Goal: Find specific page/section: Find specific page/section

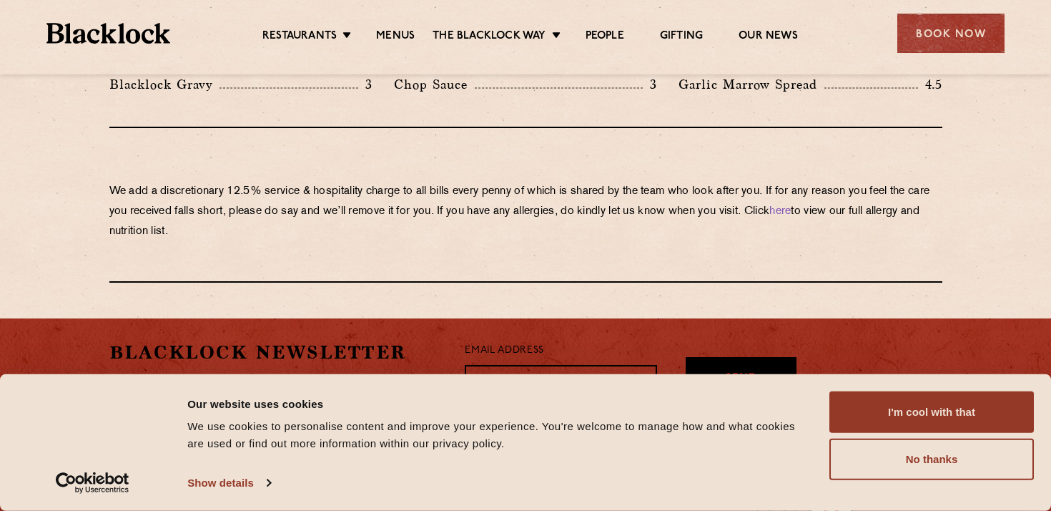
scroll to position [2577, 0]
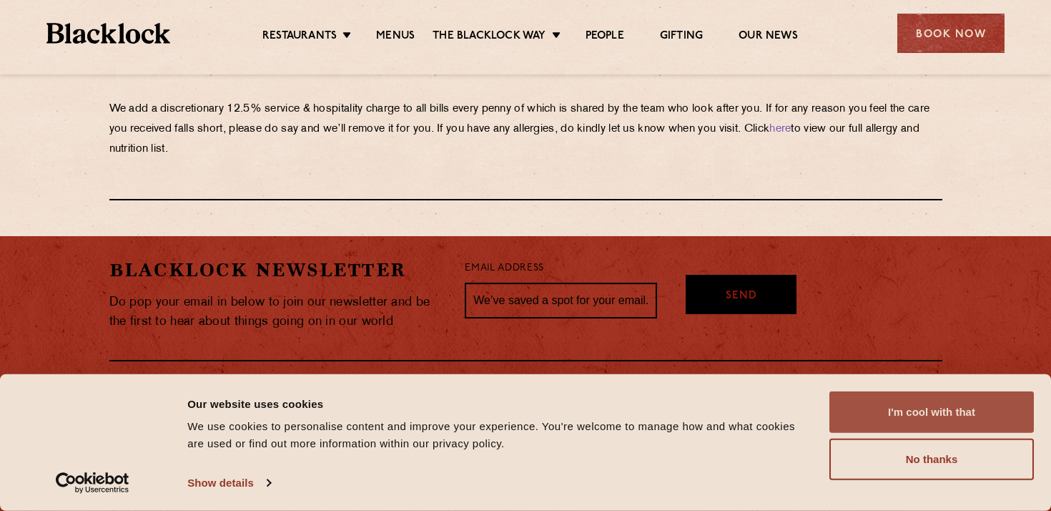
click at [901, 413] on button "I'm cool with that" at bounding box center [931, 411] width 205 height 41
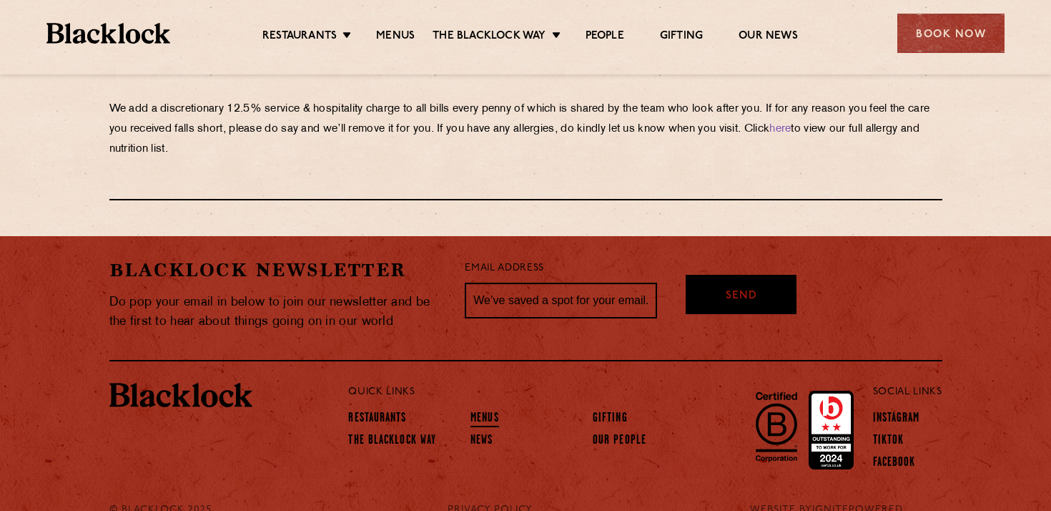
click at [478, 411] on link "Menus" at bounding box center [485, 419] width 29 height 16
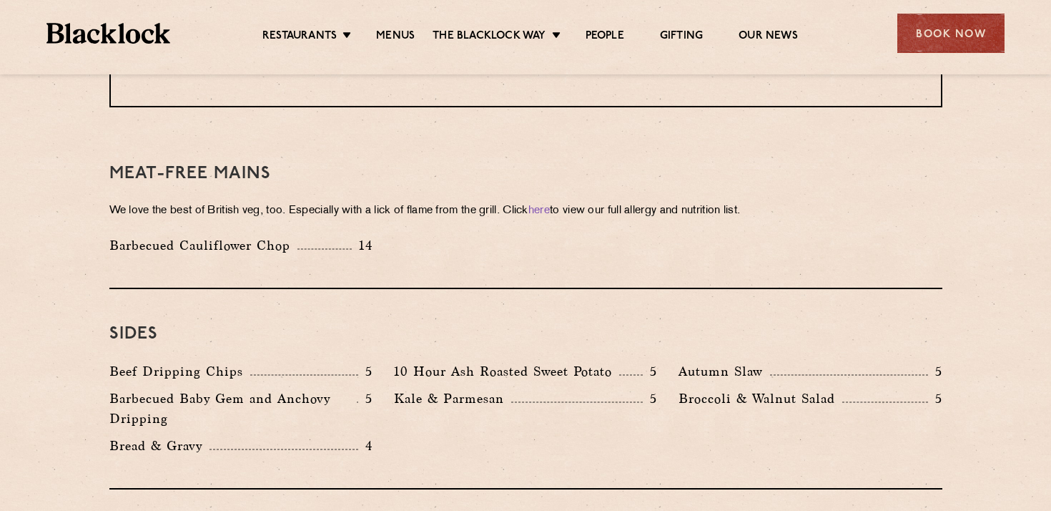
scroll to position [2115, 0]
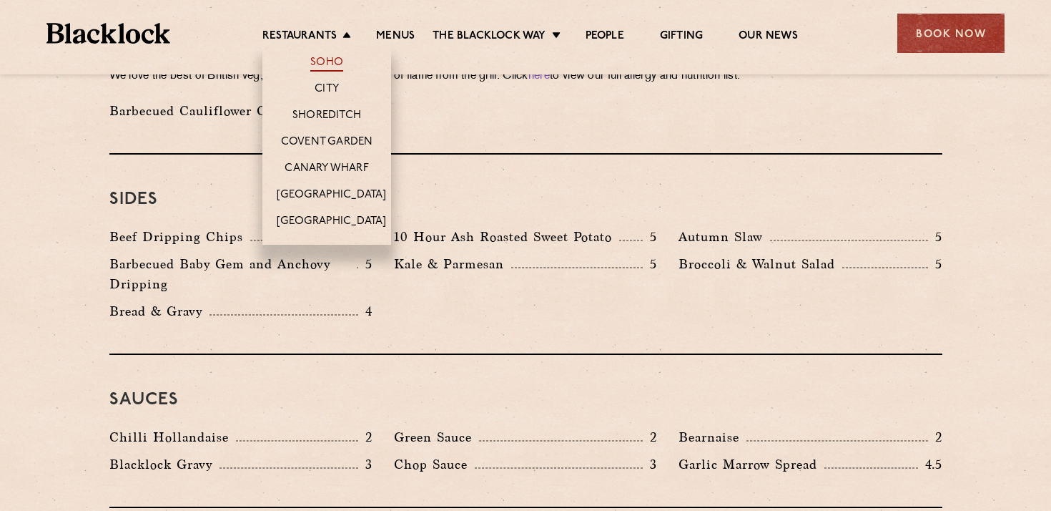
click at [332, 60] on link "Soho" at bounding box center [326, 64] width 33 height 16
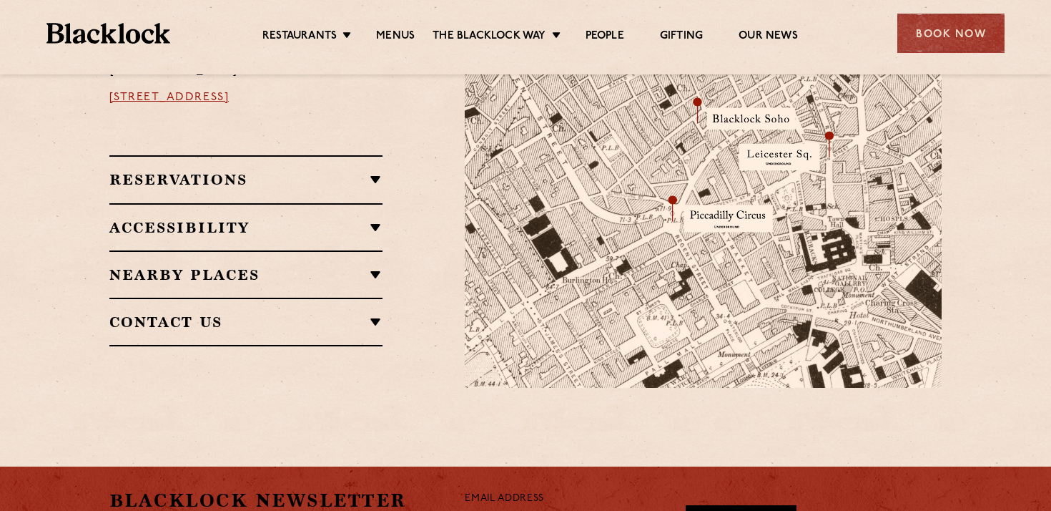
scroll to position [959, 0]
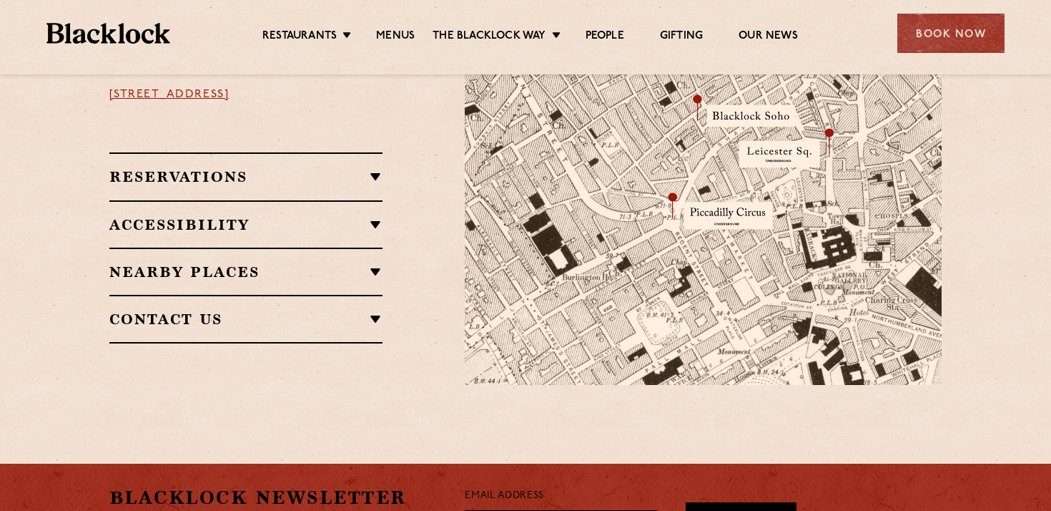
click at [367, 216] on h2 "Accessibility" at bounding box center [246, 224] width 274 height 17
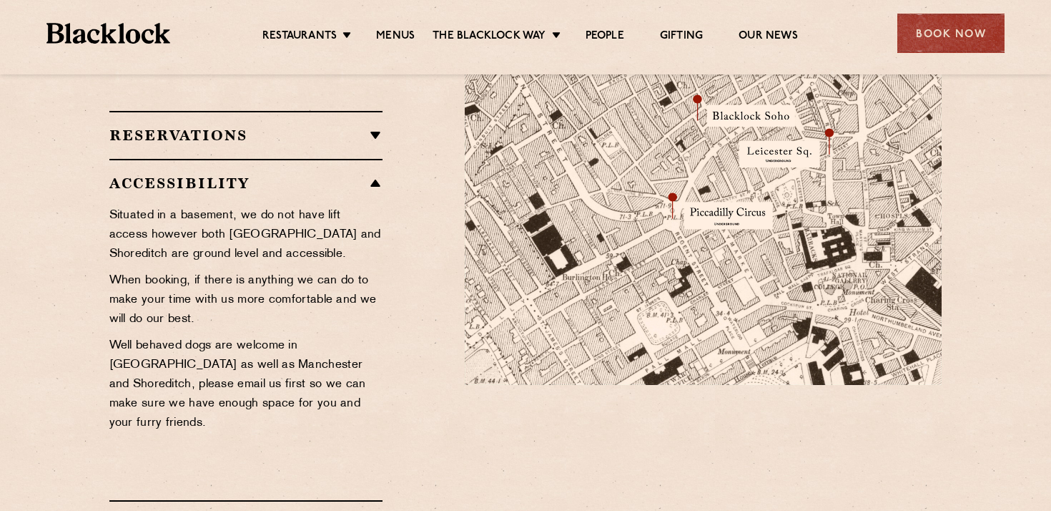
click at [369, 159] on div "Accessibility Situated in a basement, we do not have lift access however both C…" at bounding box center [246, 329] width 274 height 341
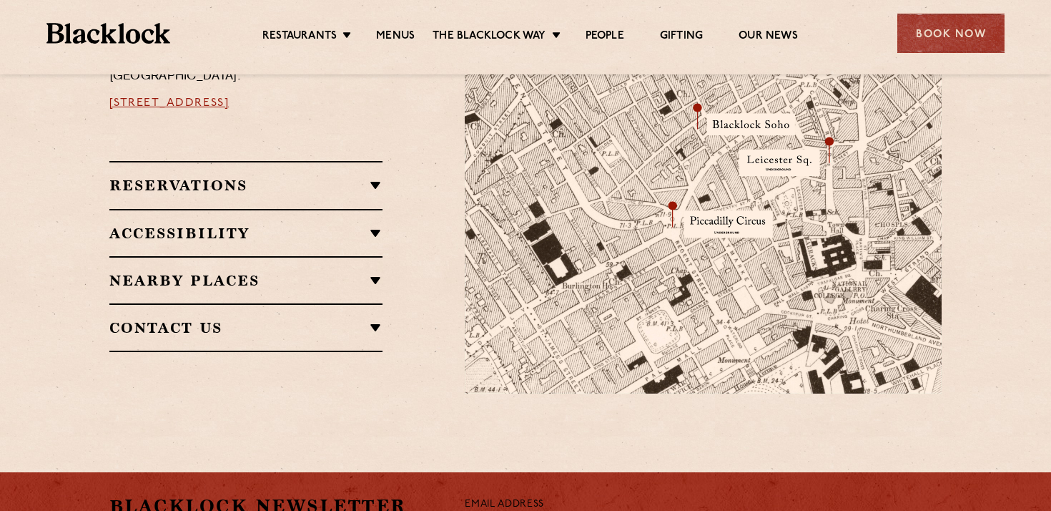
scroll to position [945, 0]
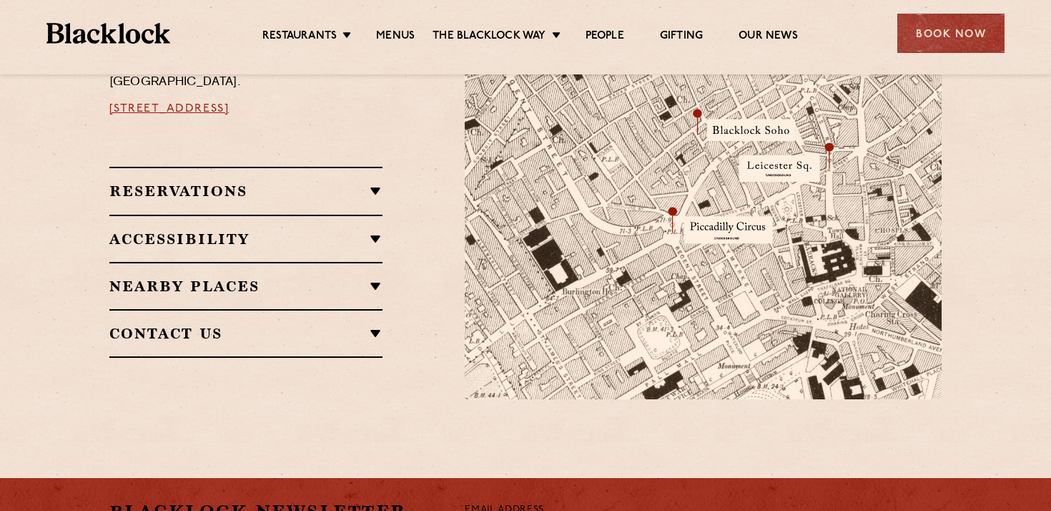
click at [354, 325] on h2 "Contact Us" at bounding box center [246, 333] width 274 height 17
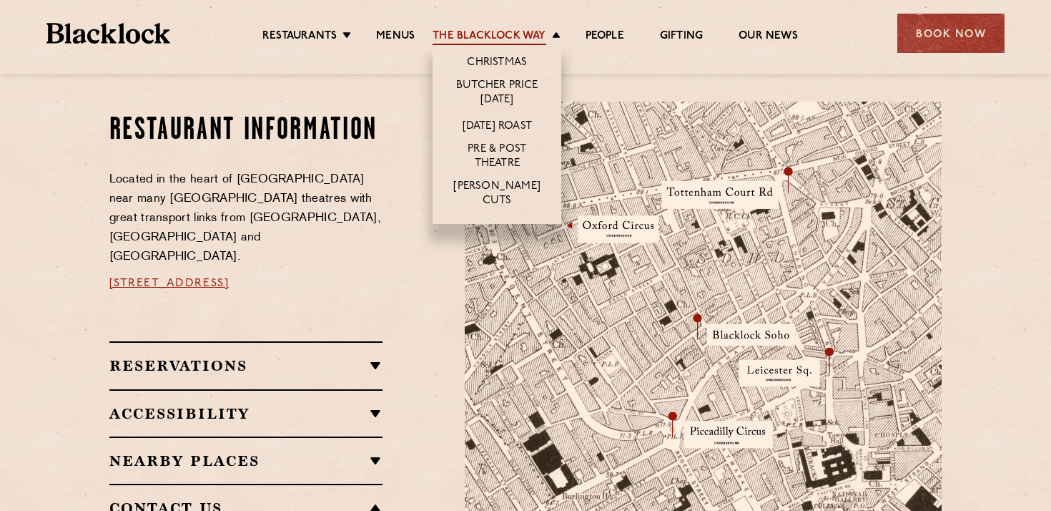
scroll to position [719, 0]
